Goal: Obtain resource: Obtain resource

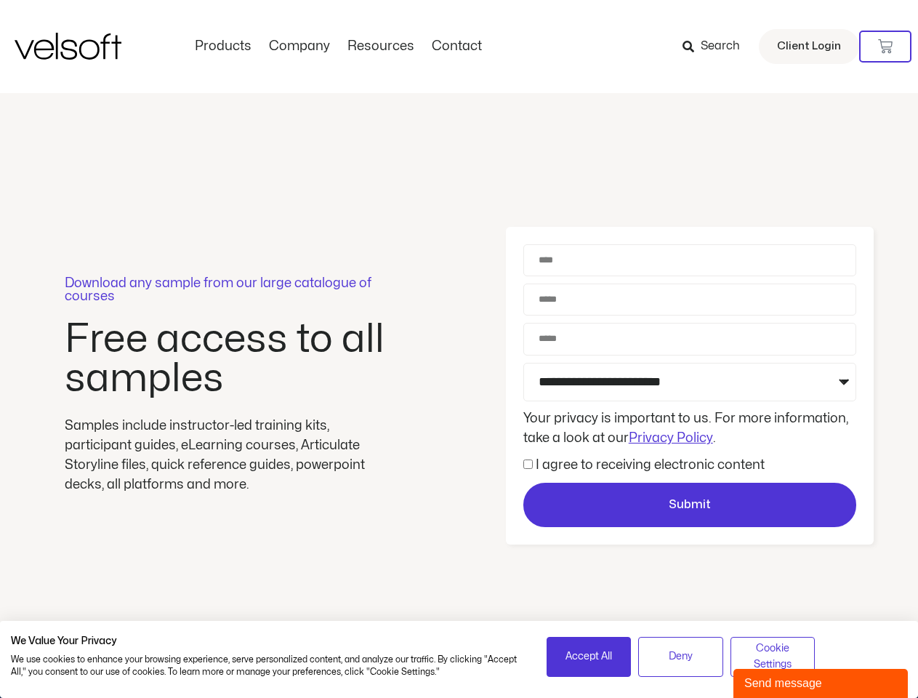
click at [459, 349] on div "Download any sample from our large catalogue of courses Free access to all samp…" at bounding box center [459, 386] width 918 height 586
click at [885, 47] on icon at bounding box center [885, 46] width 15 height 15
click at [589, 656] on span "Accept All" at bounding box center [589, 656] width 47 height 16
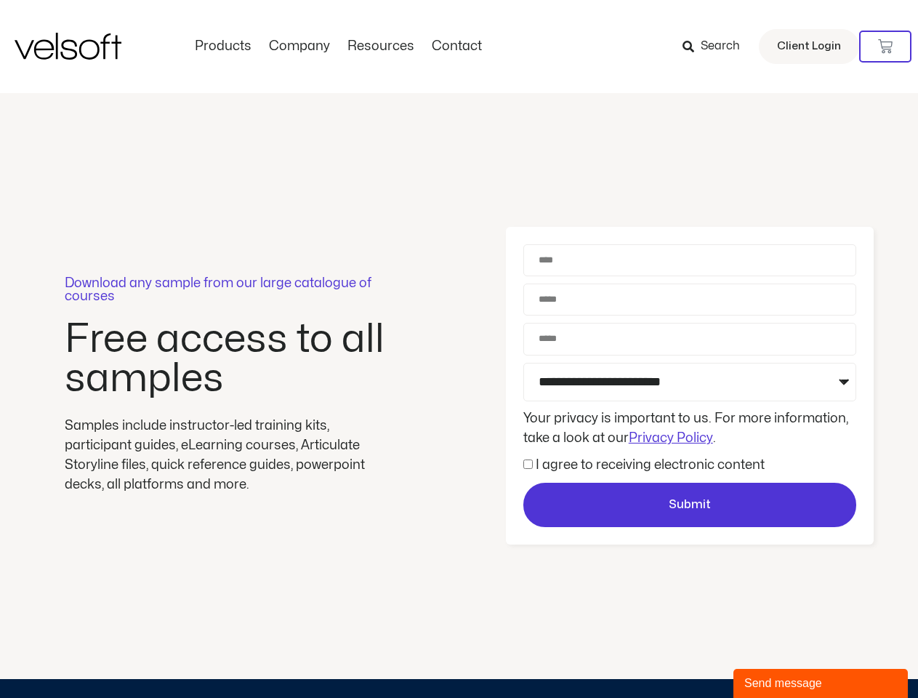
click at [773, 656] on div "Download any sample from our large catalogue of courses Free access to all samp…" at bounding box center [459, 386] width 918 height 586
click at [821, 683] on div "Send message" at bounding box center [820, 683] width 153 height 17
